Goal: Task Accomplishment & Management: Manage account settings

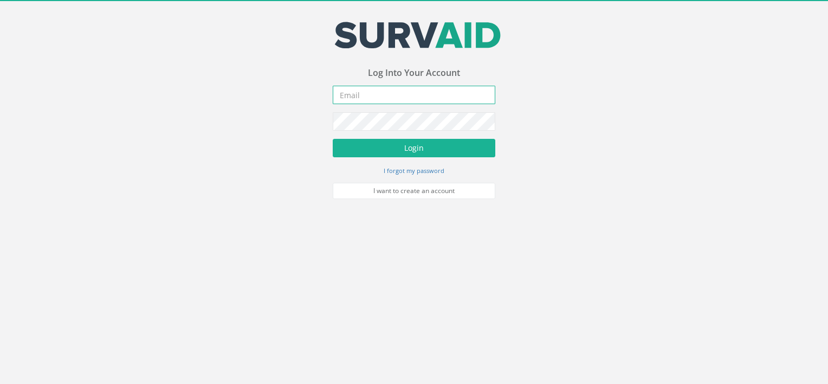
click at [408, 92] on input "email" at bounding box center [414, 95] width 163 height 18
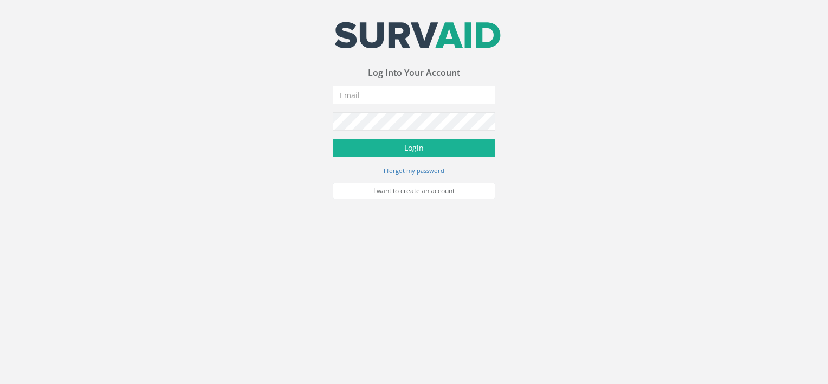
type input "[EMAIL_ADDRESS][DOMAIN_NAME]"
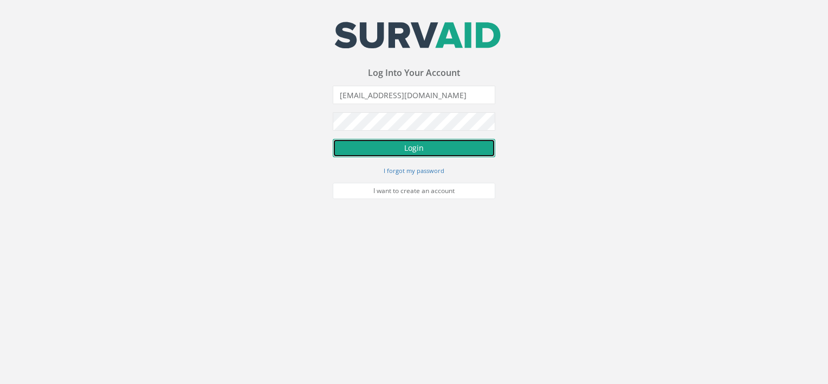
click at [411, 150] on button "Login" at bounding box center [414, 148] width 163 height 18
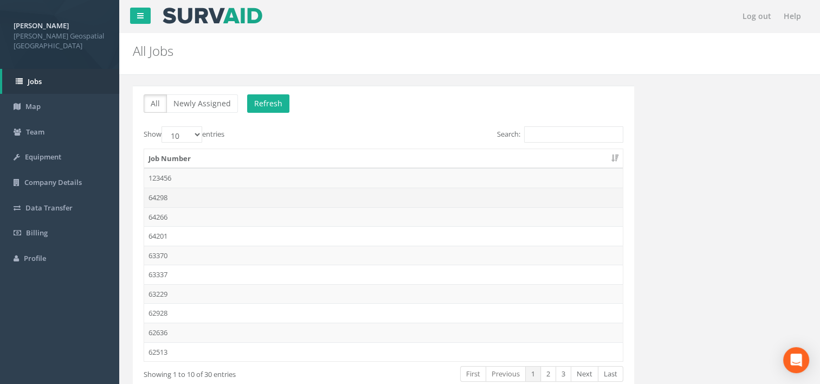
click at [160, 196] on td "64298" at bounding box center [383, 198] width 479 height 20
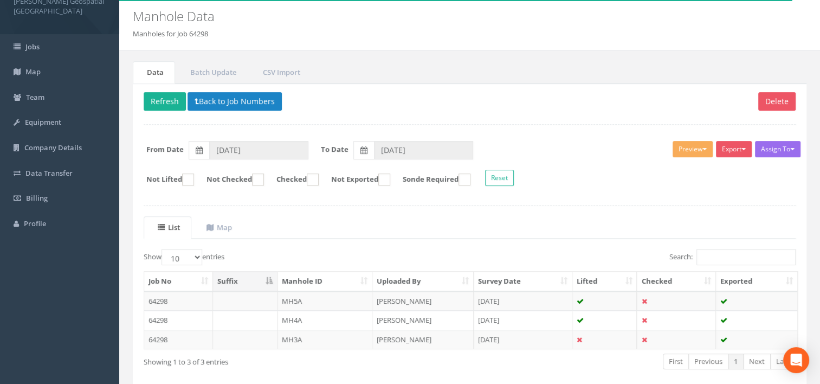
scroll to position [54, 0]
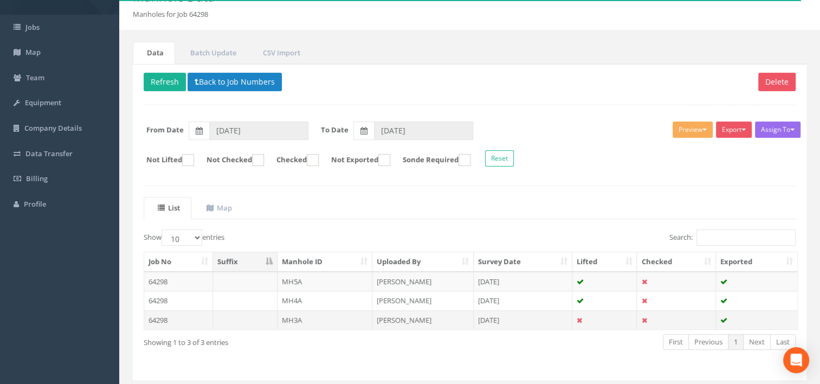
click at [305, 319] on td "MH3A" at bounding box center [324, 320] width 95 height 20
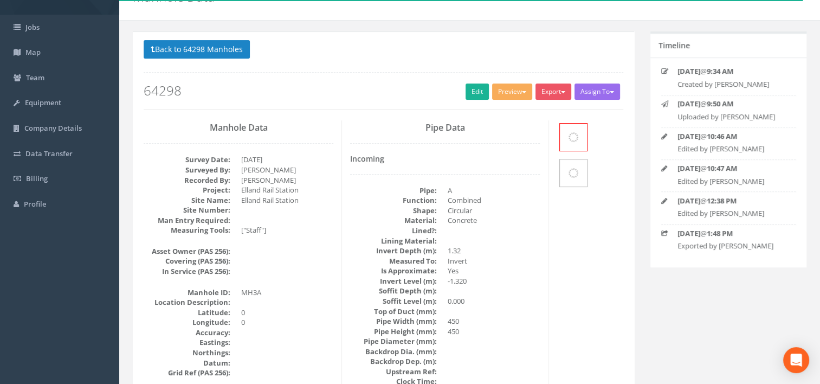
scroll to position [0, 0]
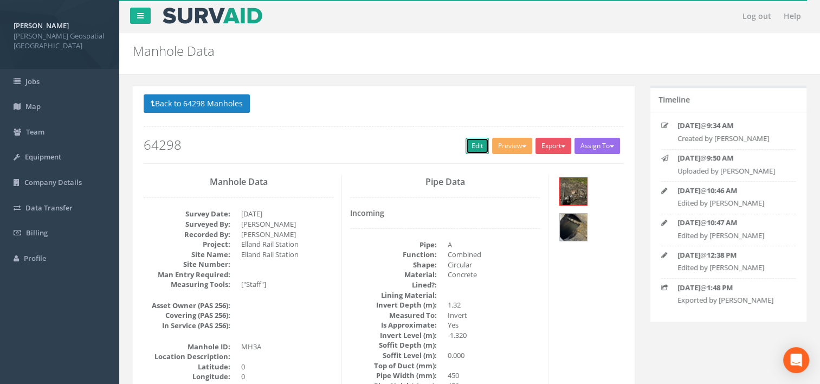
click at [473, 145] on link "Edit" at bounding box center [477, 146] width 23 height 16
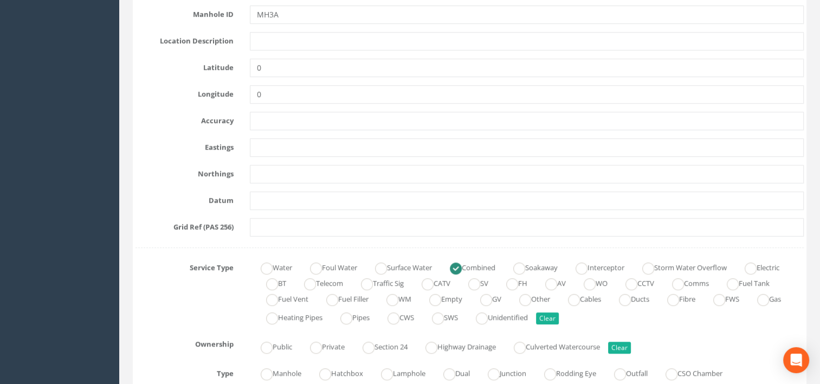
scroll to position [542, 0]
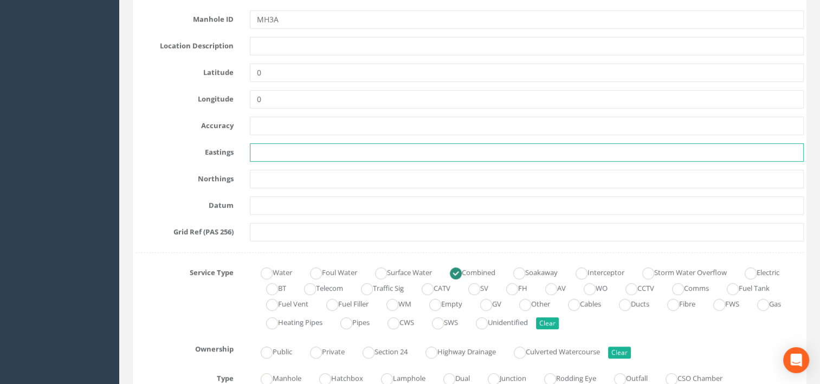
click at [279, 145] on input "text" at bounding box center [527, 152] width 554 height 18
type input "411085.962"
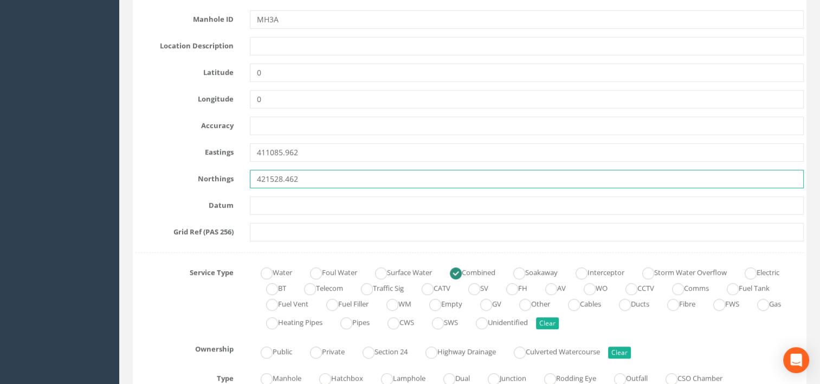
type input "421528.462"
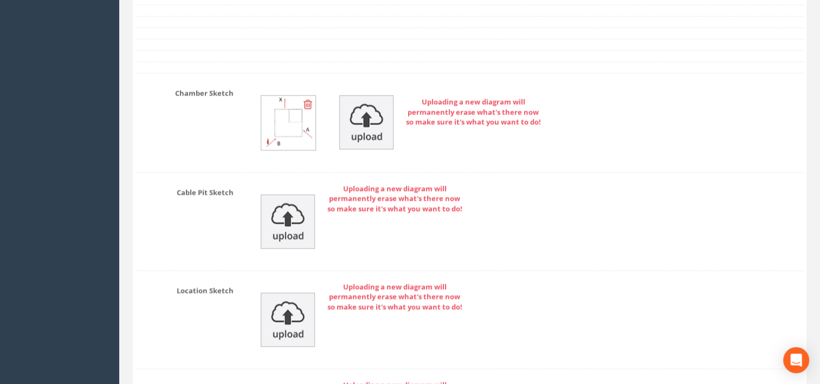
scroll to position [2522, 0]
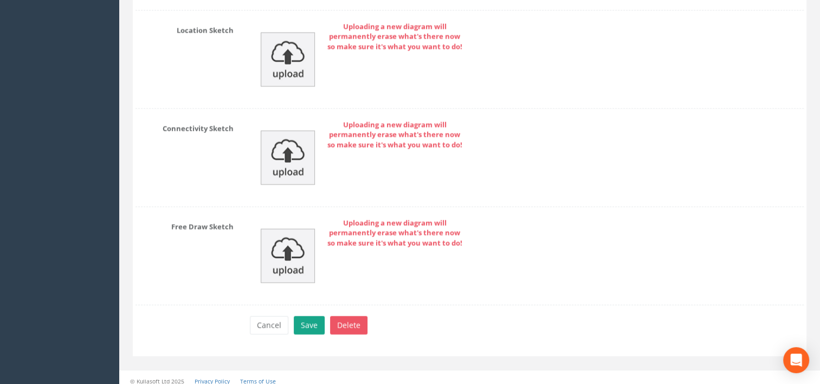
type input "63.98"
click at [309, 316] on button "Save" at bounding box center [309, 325] width 31 height 18
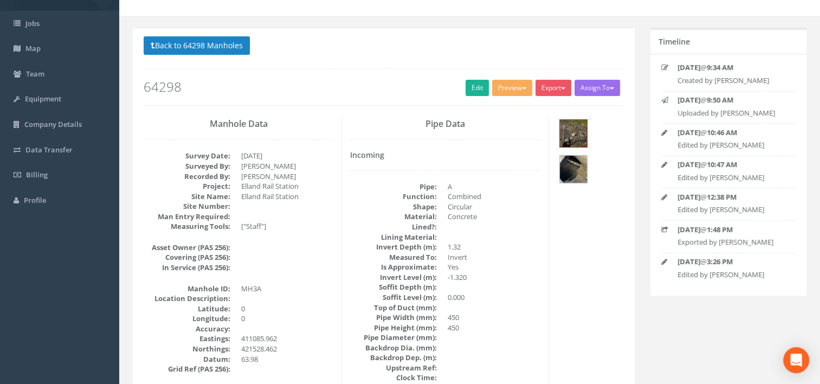
scroll to position [0, 0]
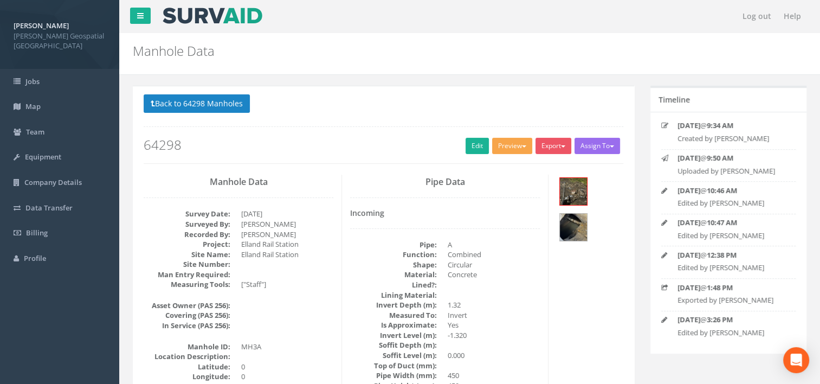
click at [506, 146] on button "Preview" at bounding box center [512, 146] width 40 height 16
click at [507, 163] on link "[PERSON_NAME] Manhole" at bounding box center [482, 168] width 101 height 17
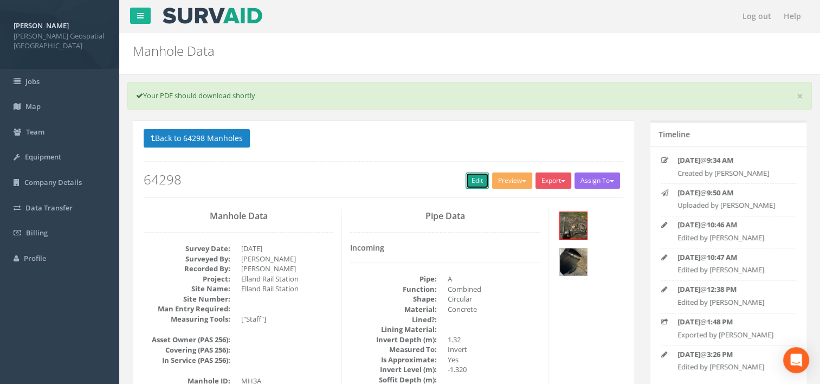
click at [466, 182] on link "Edit" at bounding box center [477, 180] width 23 height 16
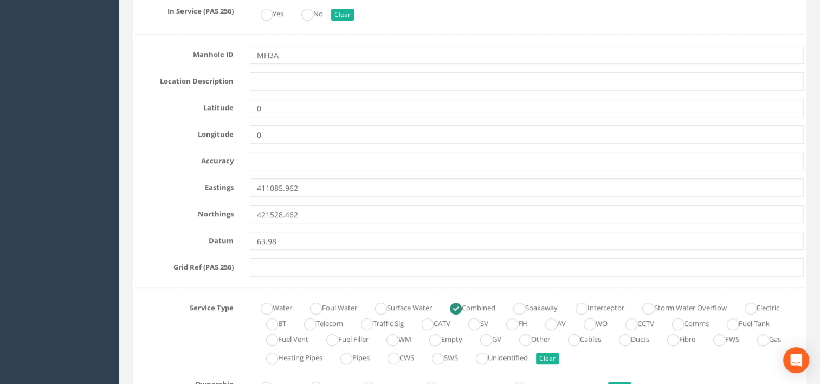
scroll to position [542, 0]
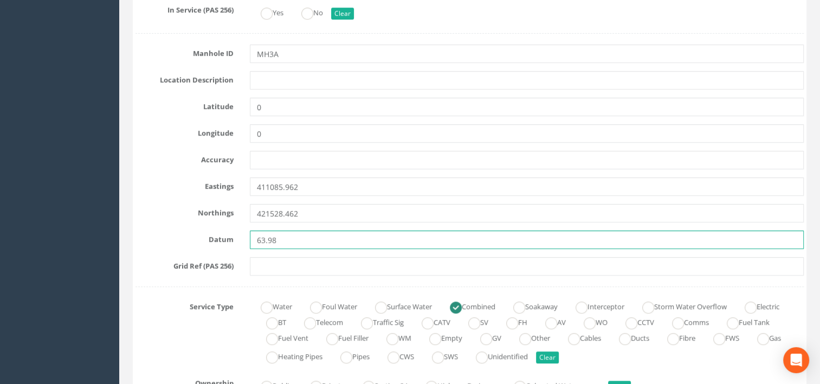
drag, startPoint x: 283, startPoint y: 234, endPoint x: 248, endPoint y: 238, distance: 35.6
click at [248, 238] on div "63.98" at bounding box center [527, 239] width 571 height 18
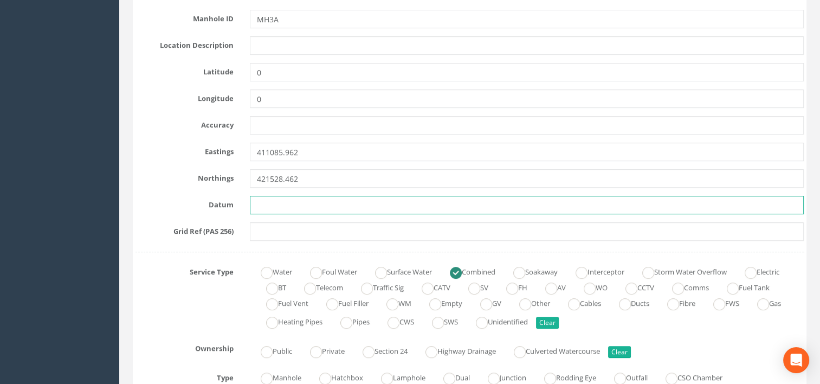
scroll to position [596, 0]
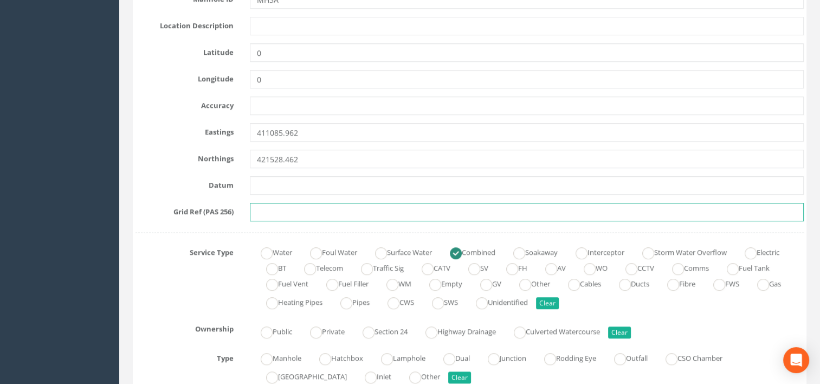
click at [274, 206] on input "text" at bounding box center [527, 212] width 554 height 18
paste input "63.98"
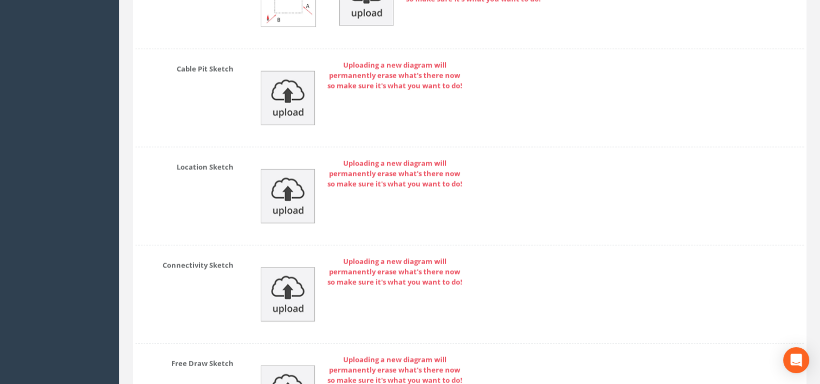
scroll to position [2556, 0]
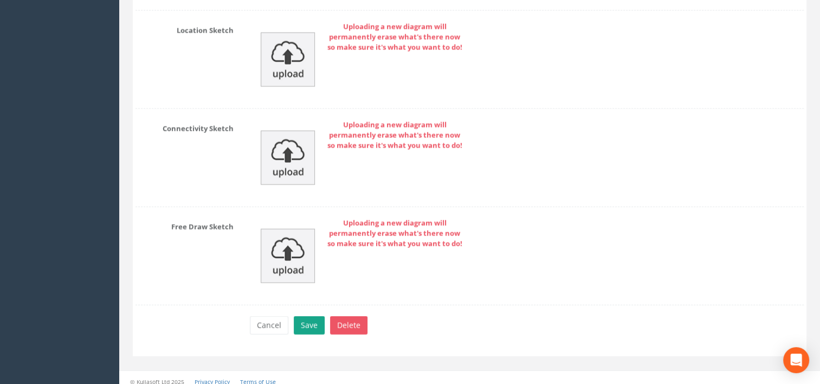
type input "63.98"
click at [309, 321] on button "Save" at bounding box center [309, 325] width 31 height 18
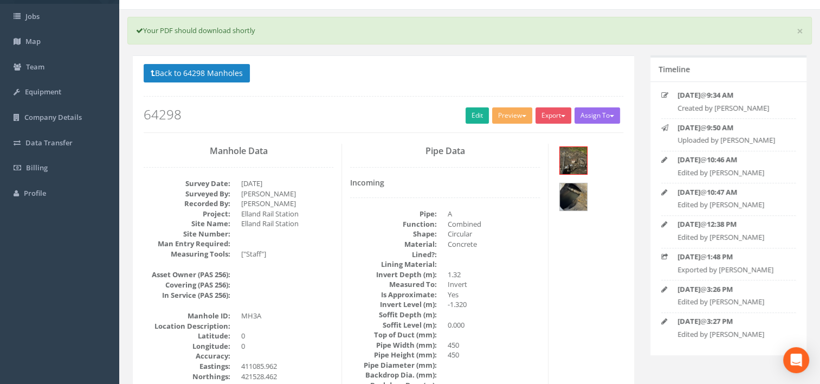
scroll to position [0, 0]
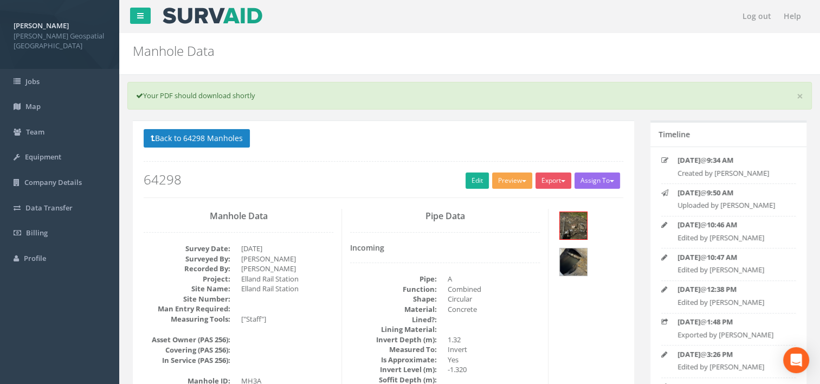
click at [516, 182] on button "Preview" at bounding box center [512, 180] width 40 height 16
click at [515, 197] on link "[PERSON_NAME] Manhole" at bounding box center [482, 203] width 101 height 17
click at [466, 177] on link "Edit" at bounding box center [477, 180] width 23 height 16
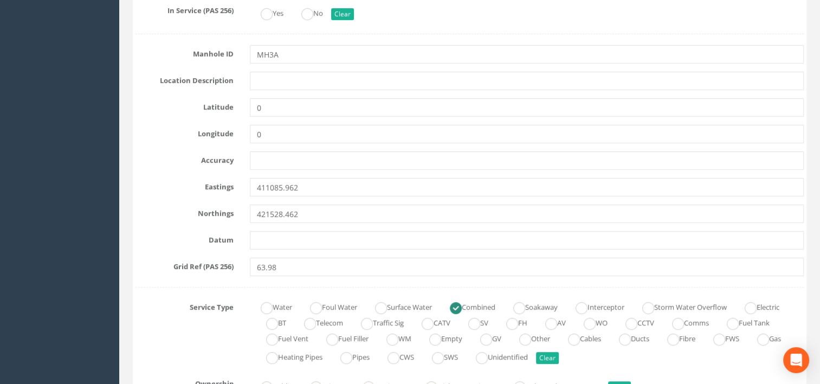
scroll to position [542, 0]
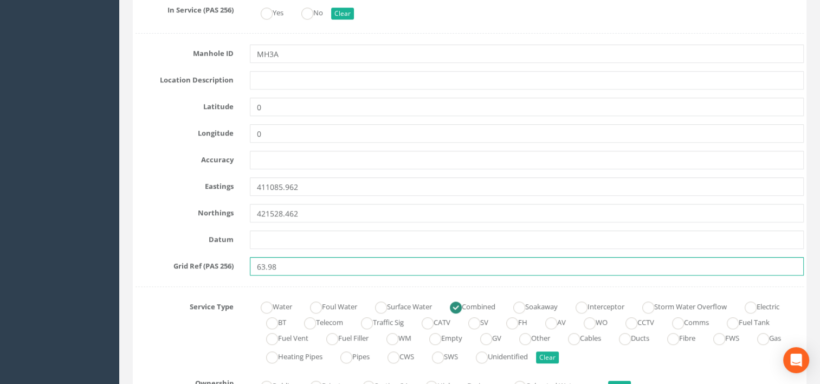
drag, startPoint x: 311, startPoint y: 267, endPoint x: 245, endPoint y: 260, distance: 66.0
click at [247, 260] on div "63.98" at bounding box center [527, 266] width 571 height 18
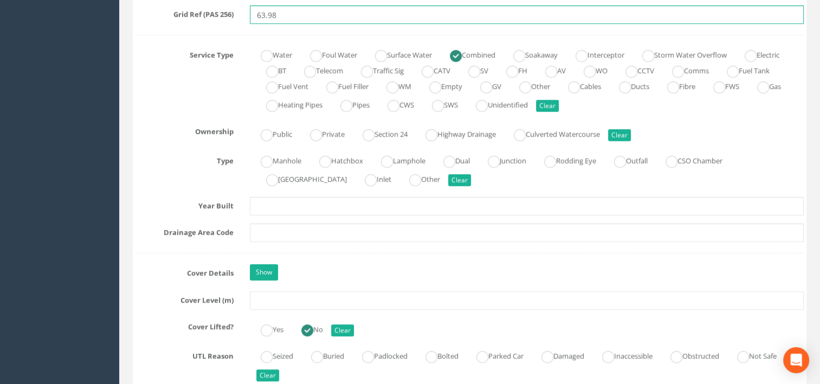
scroll to position [813, 0]
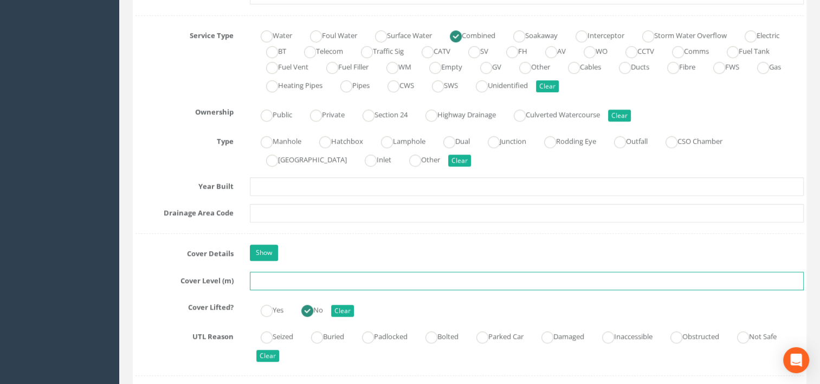
click at [278, 277] on input "text" at bounding box center [527, 281] width 554 height 18
paste input "63.98"
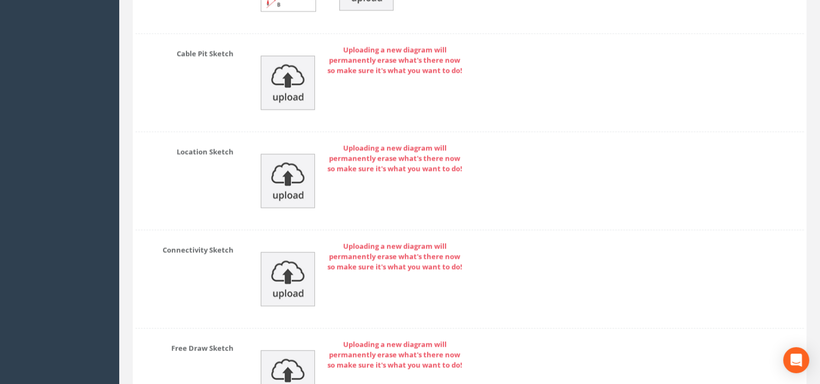
scroll to position [2556, 0]
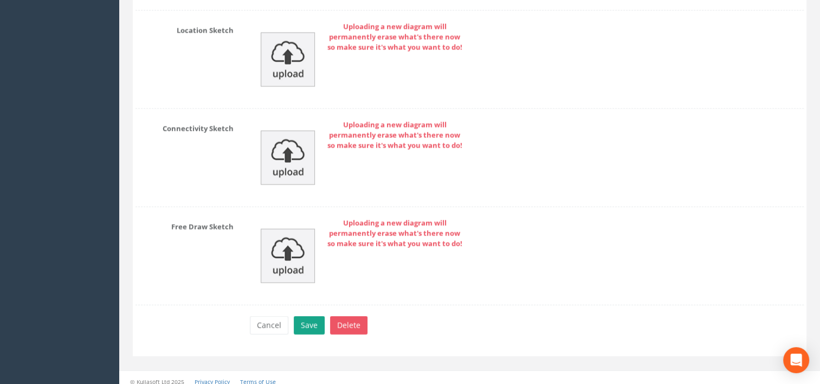
type input "63.98"
click at [302, 319] on button "Save" at bounding box center [309, 325] width 31 height 18
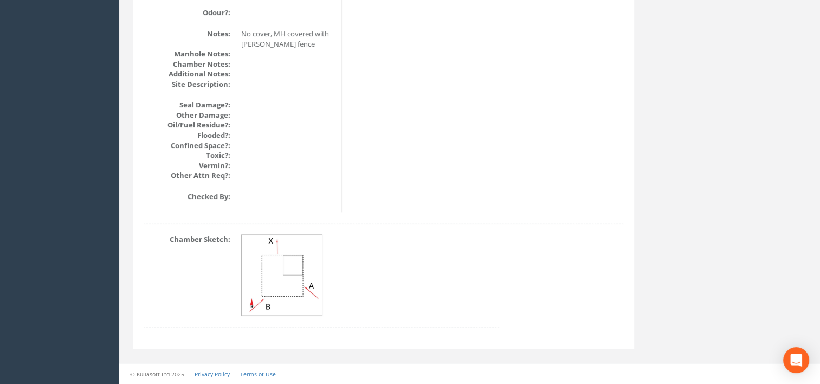
scroll to position [1331, 0]
drag, startPoint x: 816, startPoint y: 163, endPoint x: 826, endPoint y: 117, distance: 46.8
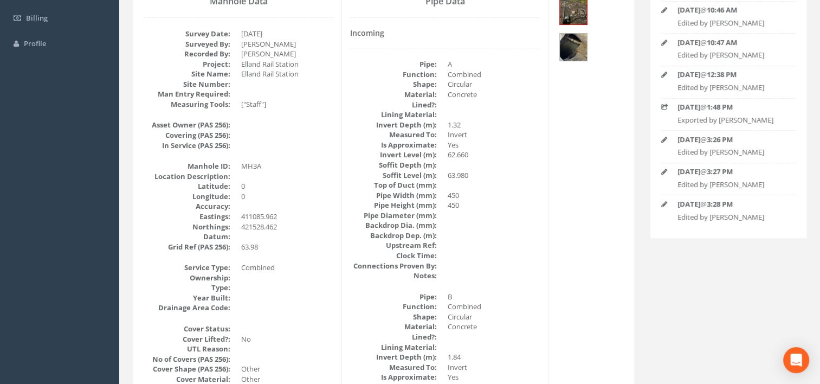
scroll to position [0, 0]
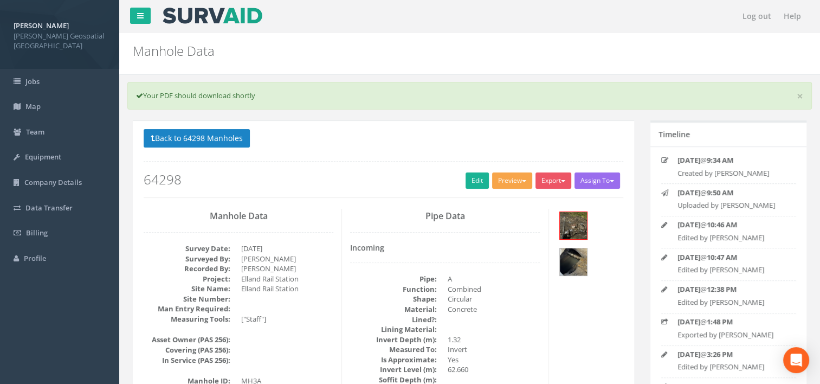
click at [495, 183] on button "Preview" at bounding box center [512, 180] width 40 height 16
click at [492, 204] on link "[PERSON_NAME] Manhole" at bounding box center [482, 203] width 101 height 17
click at [181, 133] on button "Back to 64298 Manholes" at bounding box center [197, 138] width 106 height 18
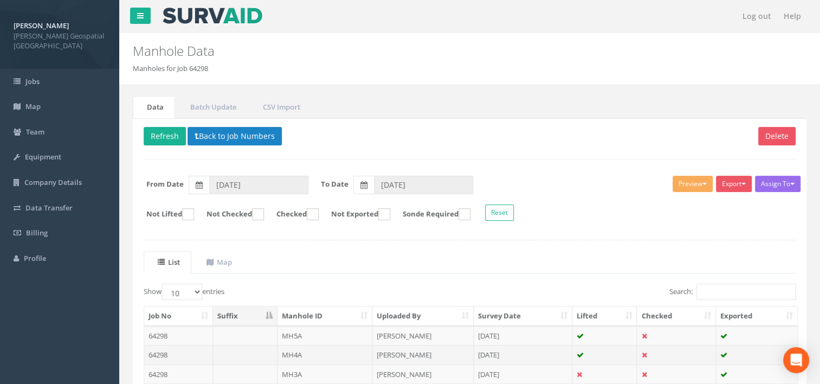
click at [262, 357] on td at bounding box center [245, 355] width 64 height 20
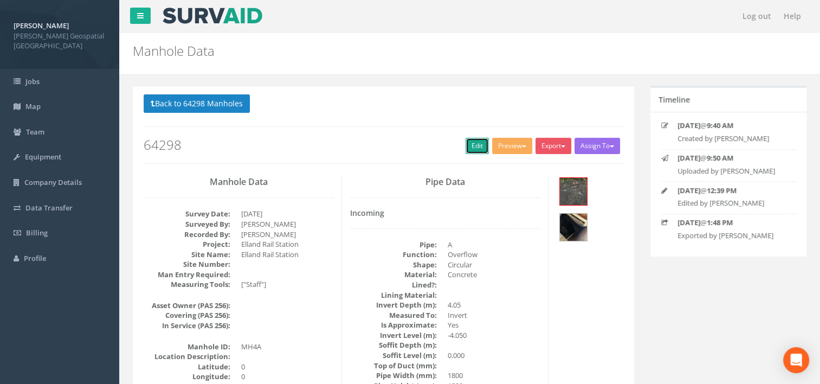
click at [466, 143] on link "Edit" at bounding box center [477, 146] width 23 height 16
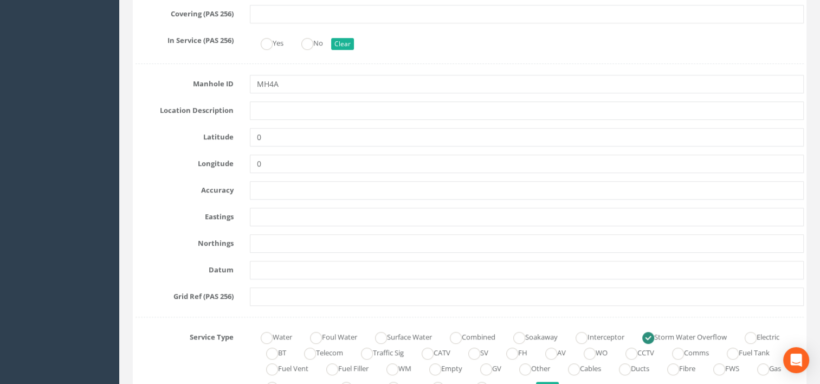
scroll to position [542, 0]
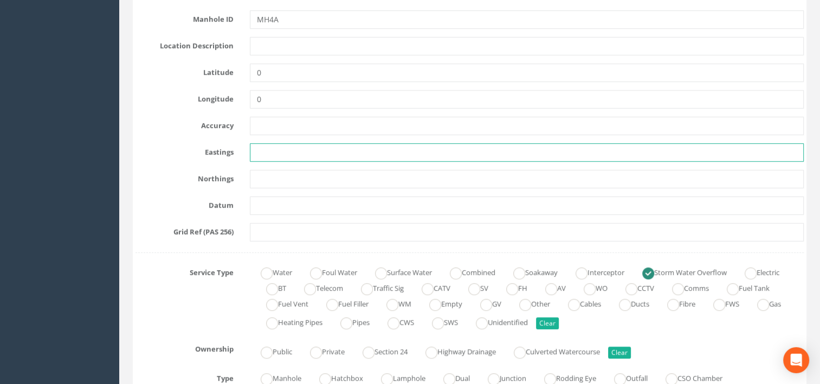
click at [273, 157] on input "text" at bounding box center [527, 152] width 554 height 18
type input "411127.692"
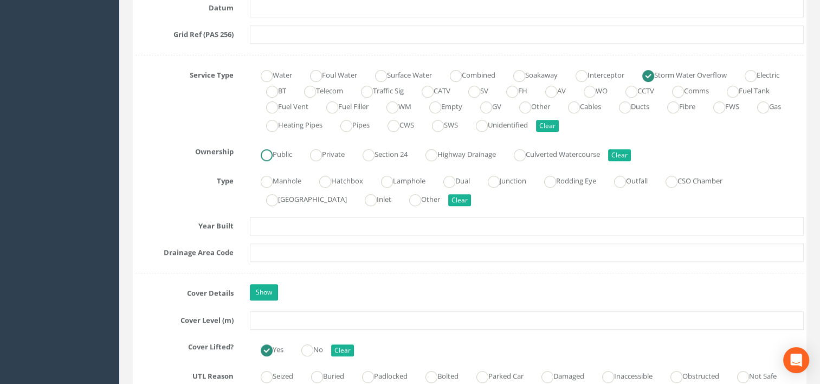
scroll to position [759, 0]
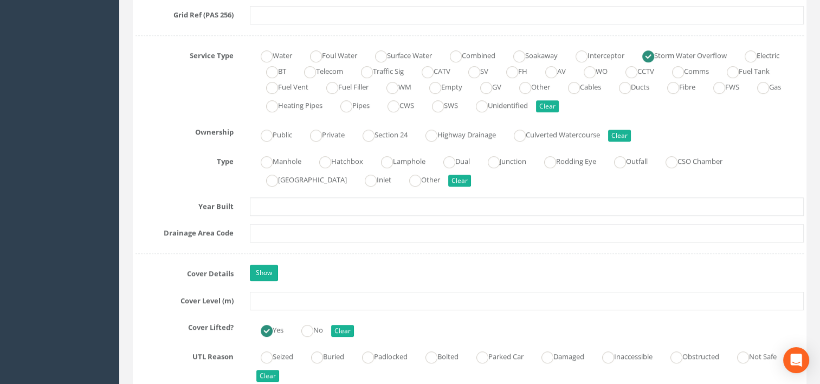
type input "421518.323"
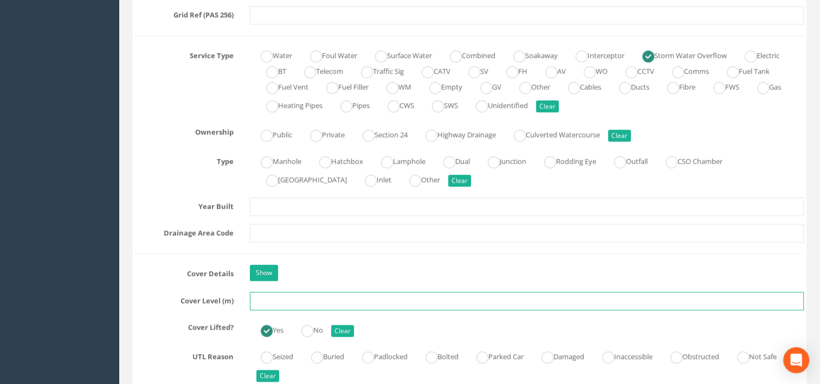
click at [288, 299] on input "text" at bounding box center [527, 301] width 554 height 18
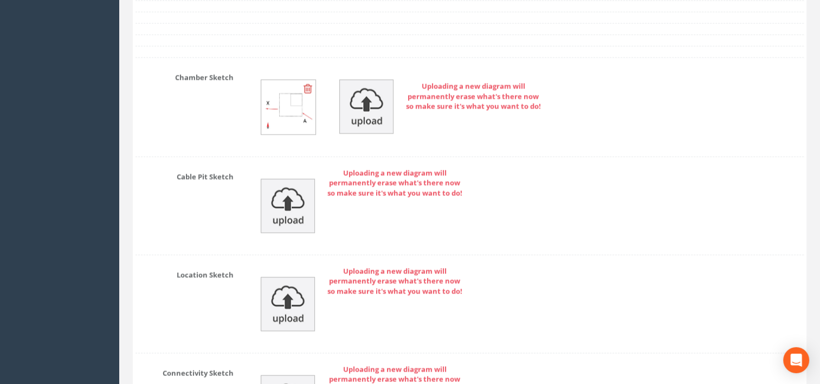
scroll to position [2482, 0]
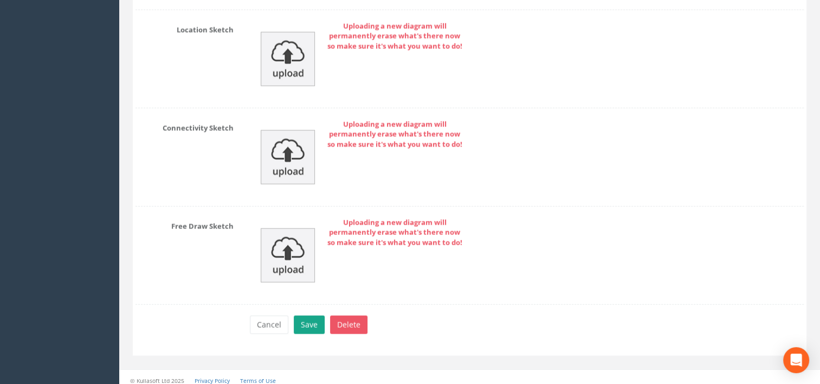
type input "63.493"
click at [301, 321] on button "Save" at bounding box center [309, 324] width 31 height 18
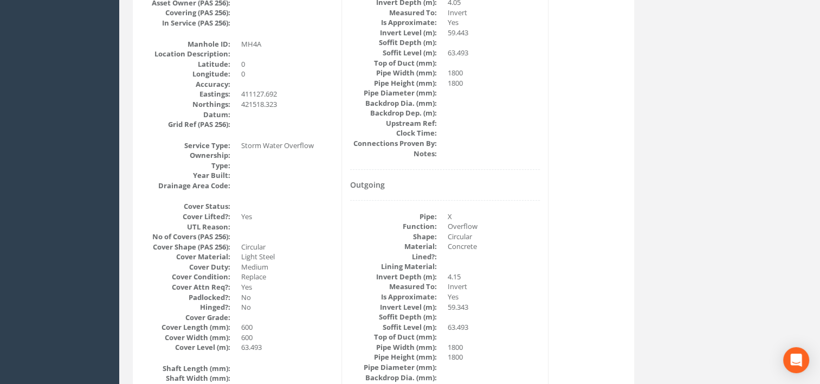
scroll to position [40, 0]
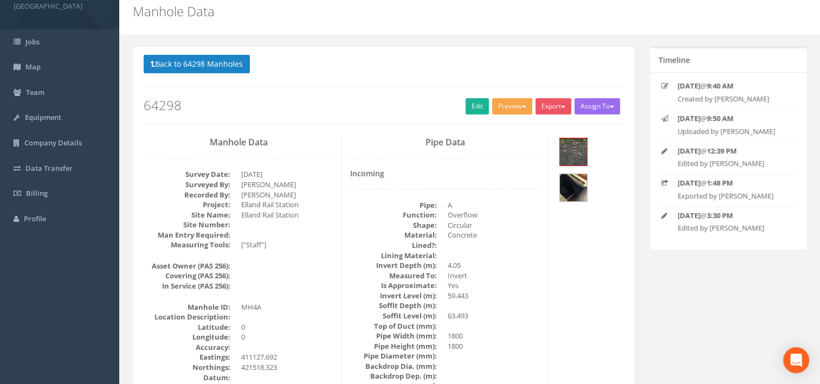
click at [508, 106] on button "Preview" at bounding box center [512, 106] width 40 height 16
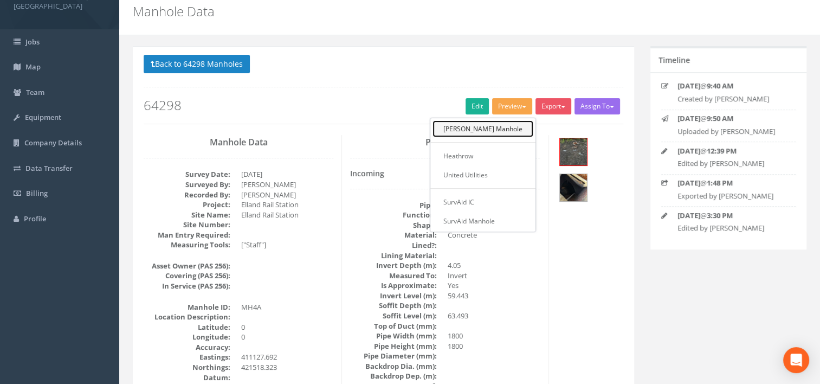
click at [509, 122] on link "[PERSON_NAME] Manhole" at bounding box center [482, 128] width 101 height 17
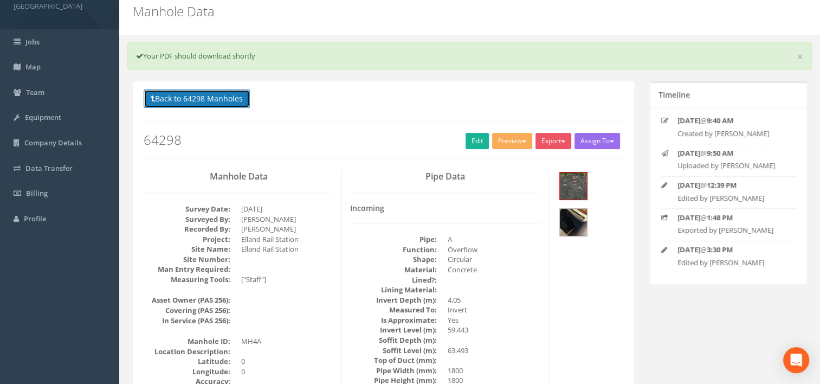
click at [211, 100] on button "Back to 64298 Manholes" at bounding box center [197, 98] width 106 height 18
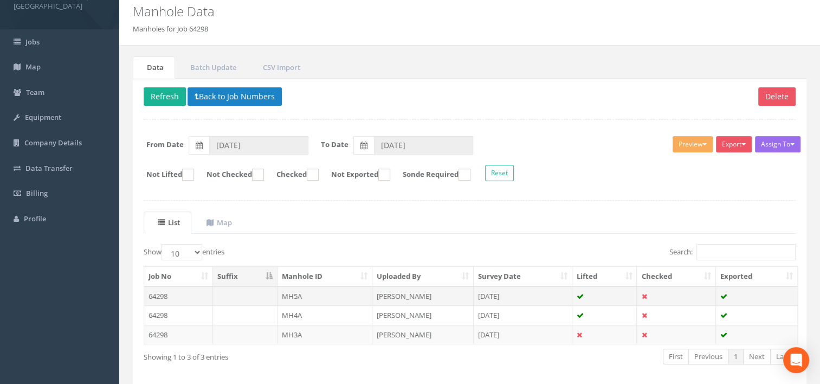
click at [373, 296] on td "[PERSON_NAME]" at bounding box center [422, 296] width 101 height 20
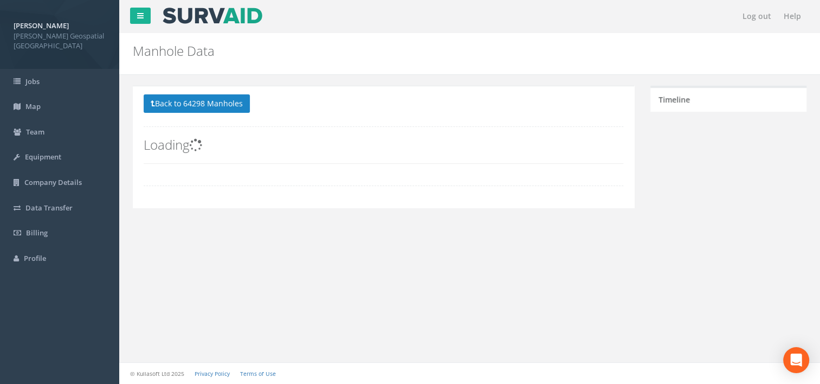
scroll to position [0, 0]
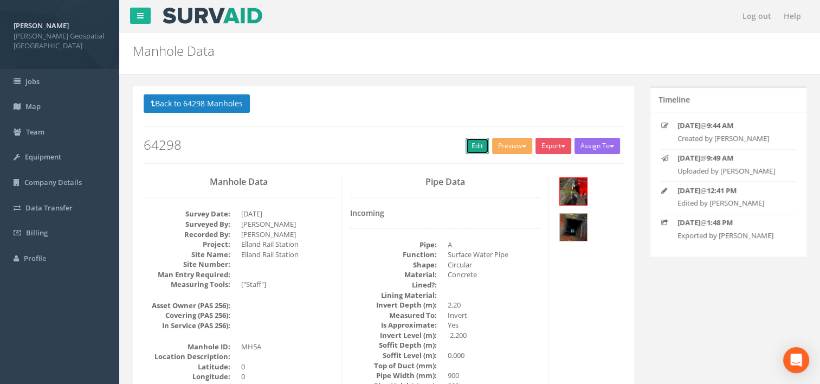
click at [468, 144] on link "Edit" at bounding box center [477, 146] width 23 height 16
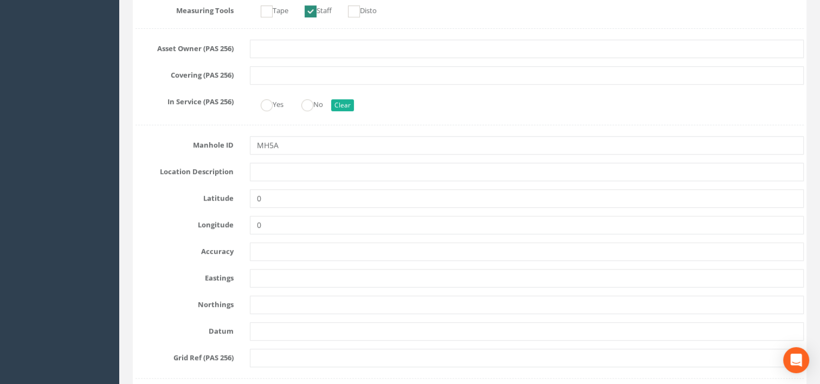
scroll to position [434, 0]
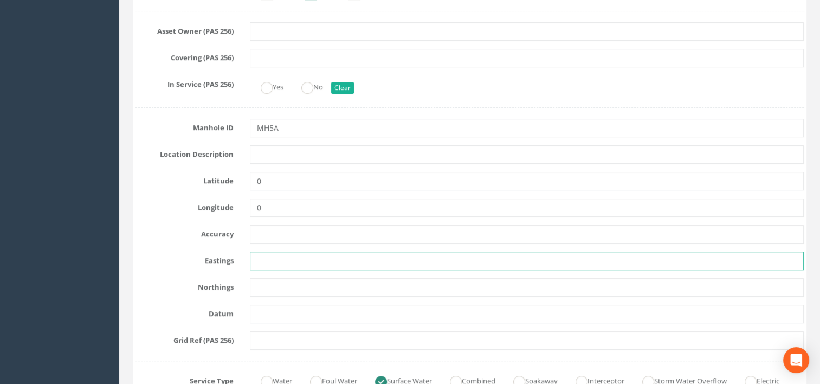
click at [285, 260] on input "text" at bounding box center [527, 260] width 554 height 18
type input "411085.962"
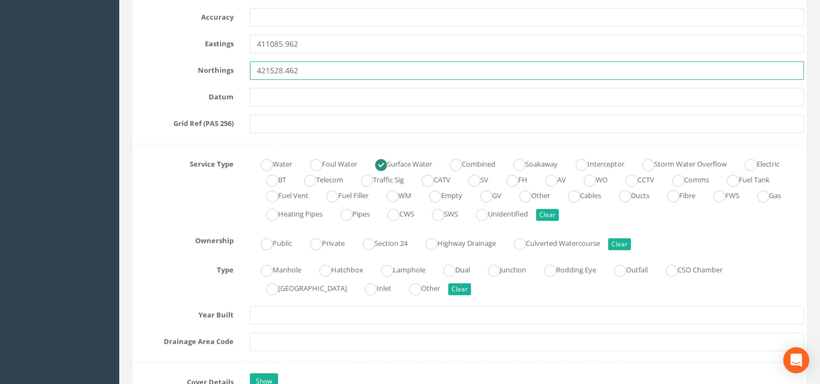
scroll to position [705, 0]
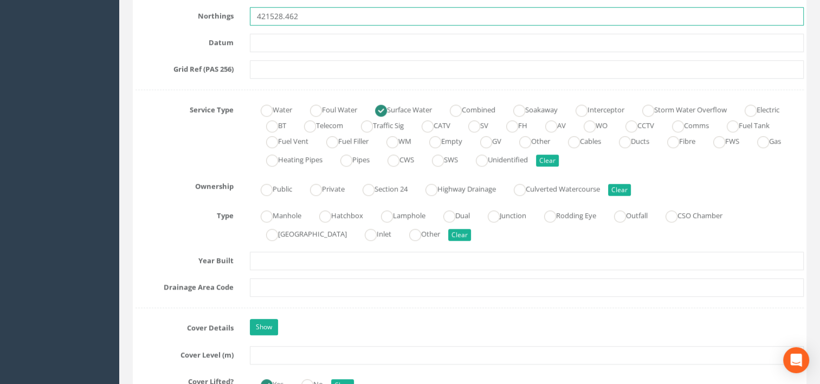
type input "421528.462"
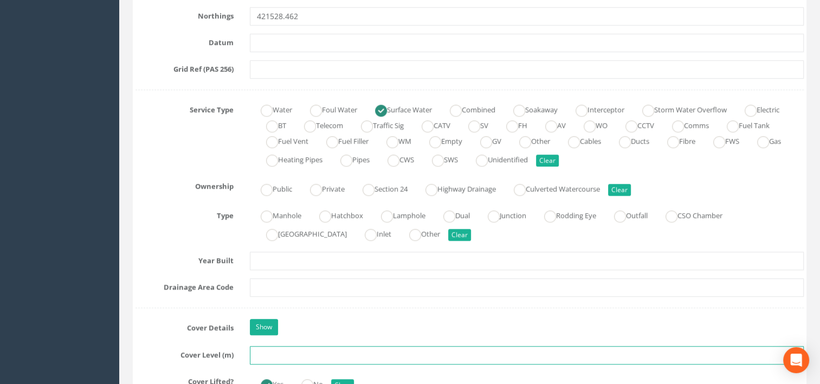
click at [280, 357] on input "text" at bounding box center [527, 355] width 554 height 18
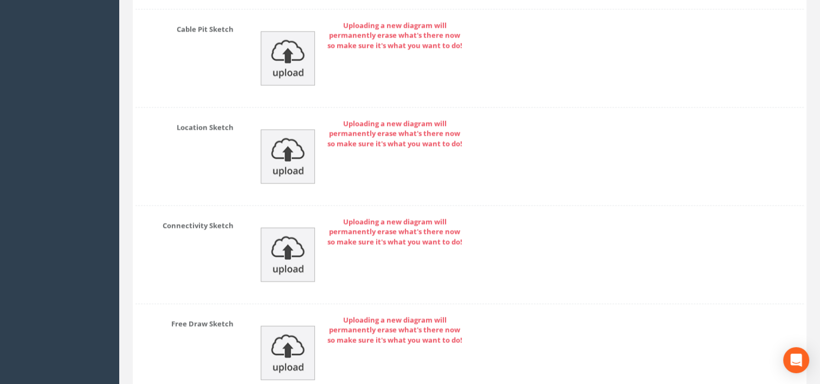
scroll to position [2482, 0]
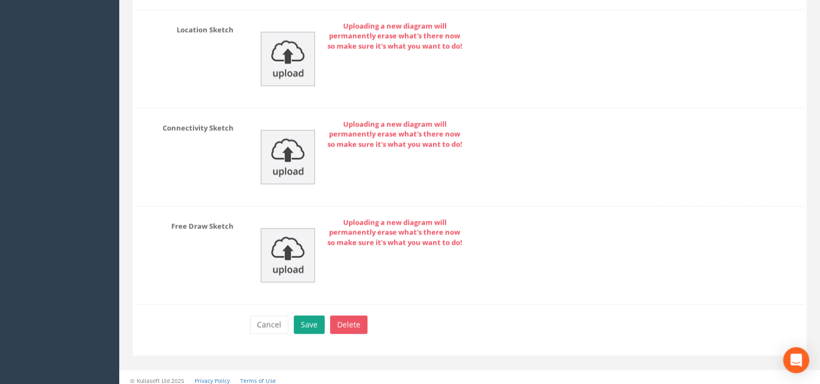
type input "63.980"
click at [309, 322] on button "Save" at bounding box center [309, 324] width 31 height 18
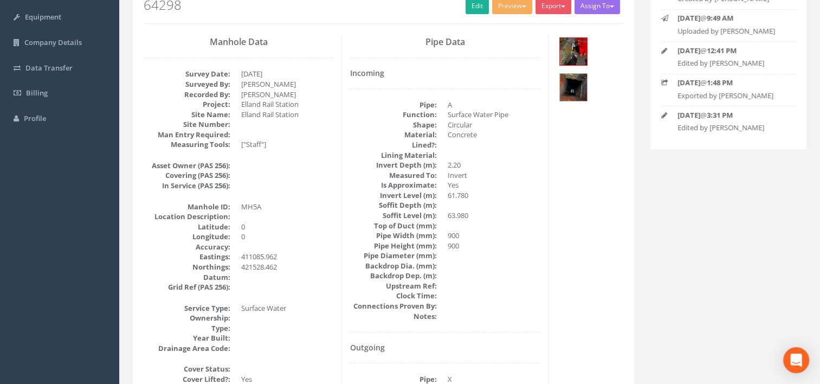
scroll to position [0, 0]
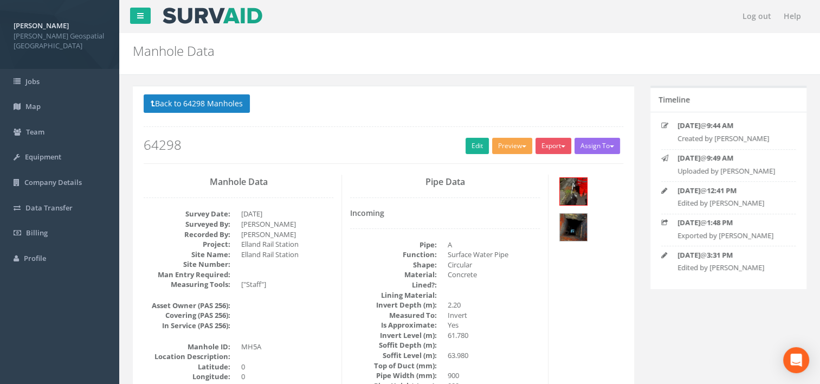
click at [499, 143] on button "Preview" at bounding box center [512, 146] width 40 height 16
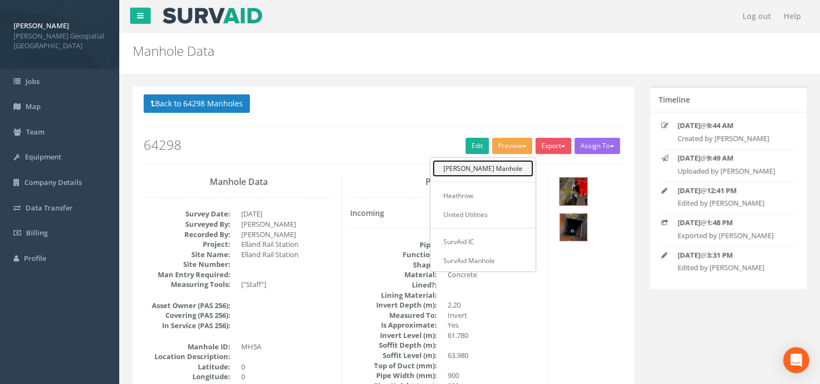
click at [500, 168] on link "[PERSON_NAME] Manhole" at bounding box center [482, 168] width 101 height 17
